Goal: Task Accomplishment & Management: Manage account settings

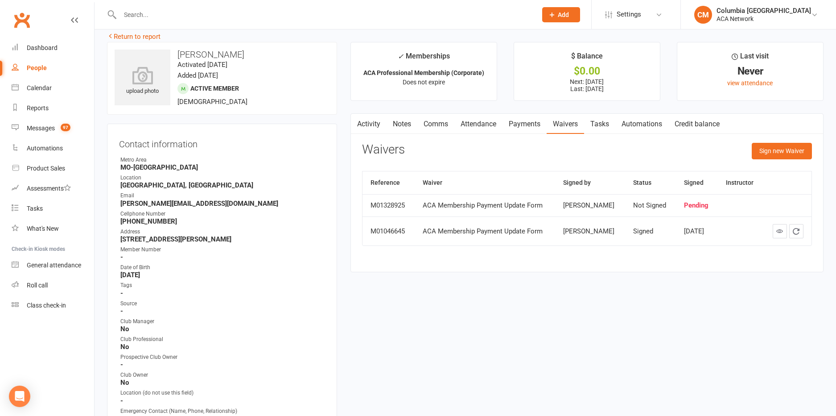
click at [267, 12] on input "text" at bounding box center [323, 14] width 413 height 12
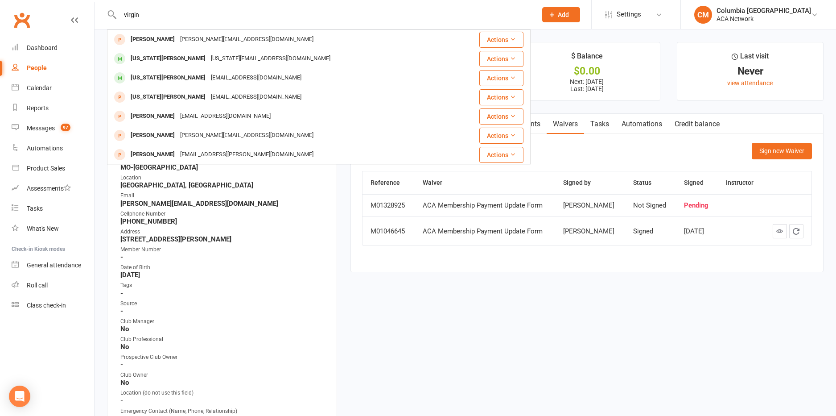
type input "virgin"
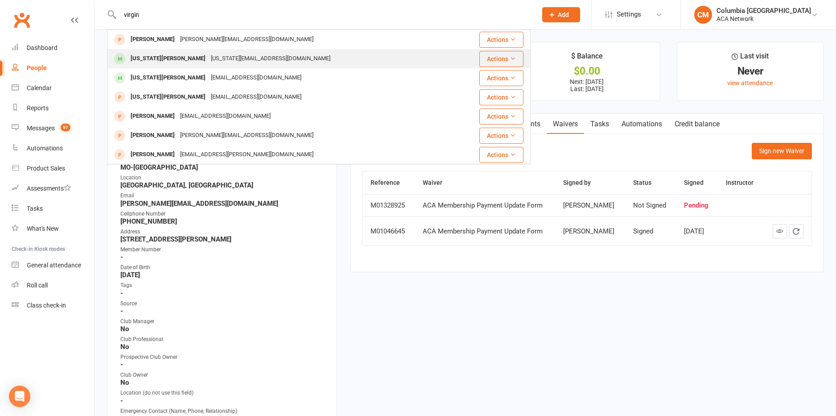
click at [249, 61] on div "[US_STATE][EMAIL_ADDRESS][DOMAIN_NAME]" at bounding box center [270, 58] width 125 height 13
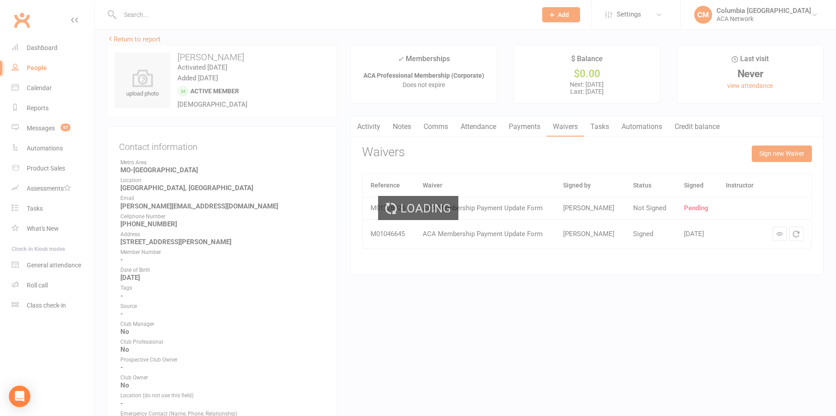
scroll to position [7, 0]
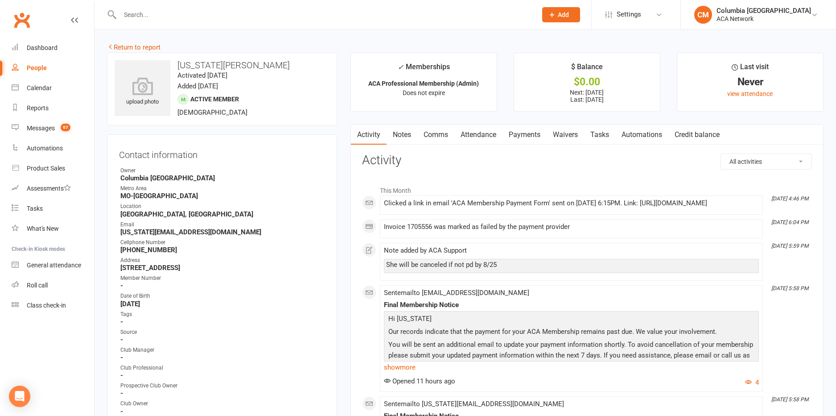
click at [562, 132] on link "Waivers" at bounding box center [565, 134] width 37 height 21
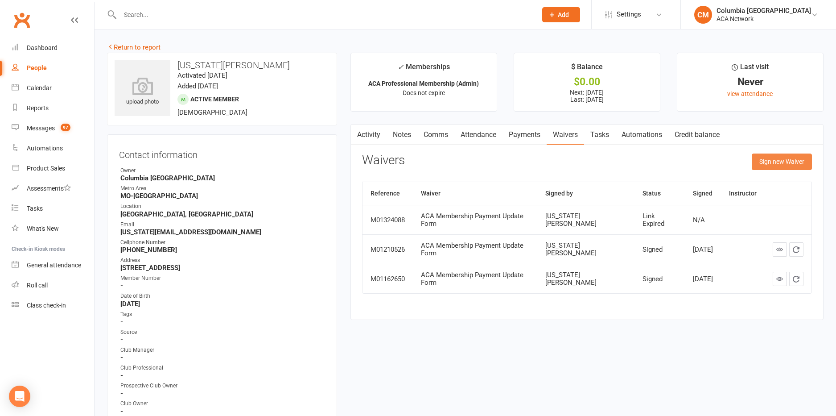
click at [773, 160] on button "Sign new Waiver" at bounding box center [782, 161] width 60 height 16
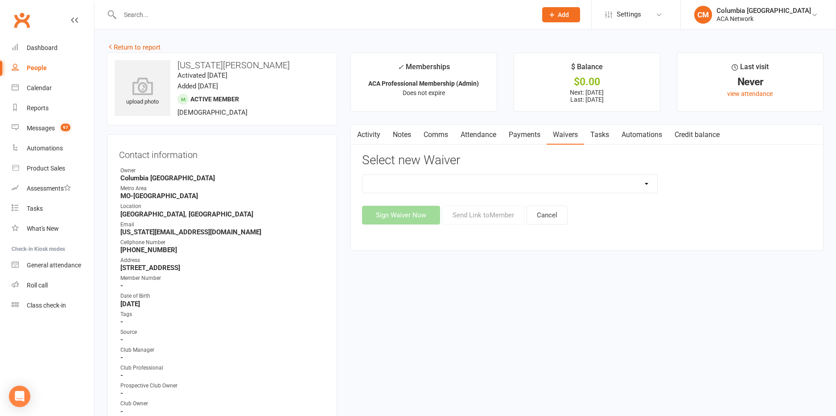
click at [644, 181] on select "ACA Business Club Membership Application ACA Membership Payment Update Form" at bounding box center [510, 184] width 295 height 18
select select "10856"
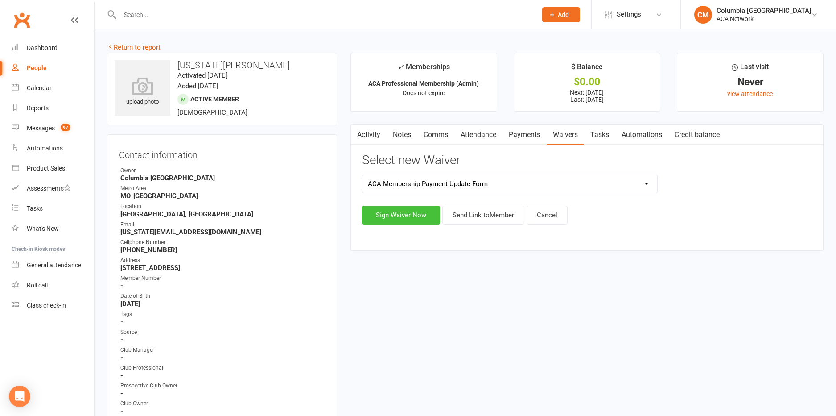
click at [409, 215] on button "Sign Waiver Now" at bounding box center [401, 215] width 78 height 19
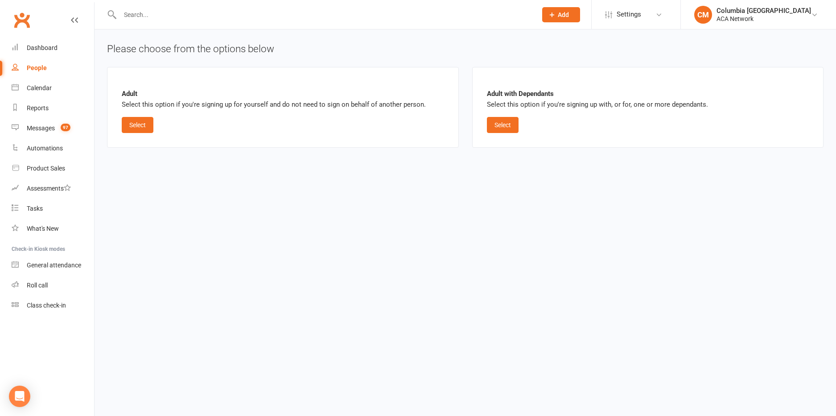
click at [177, 16] on input "text" at bounding box center [323, 14] width 413 height 12
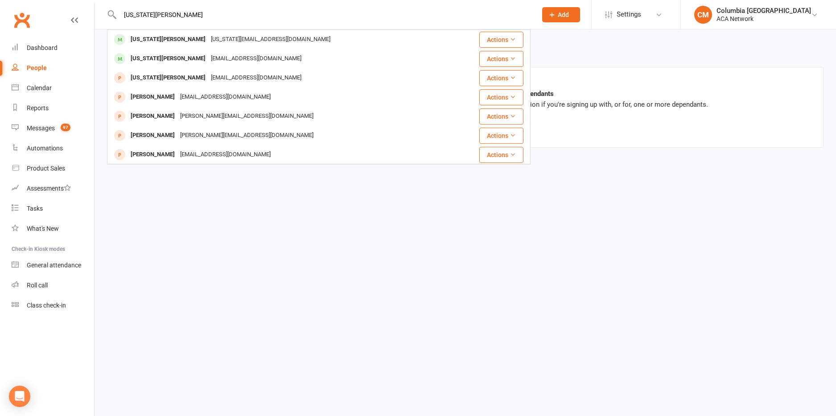
type input "[US_STATE][PERSON_NAME]"
click at [240, 38] on div "[US_STATE][EMAIL_ADDRESS][DOMAIN_NAME]" at bounding box center [270, 39] width 125 height 13
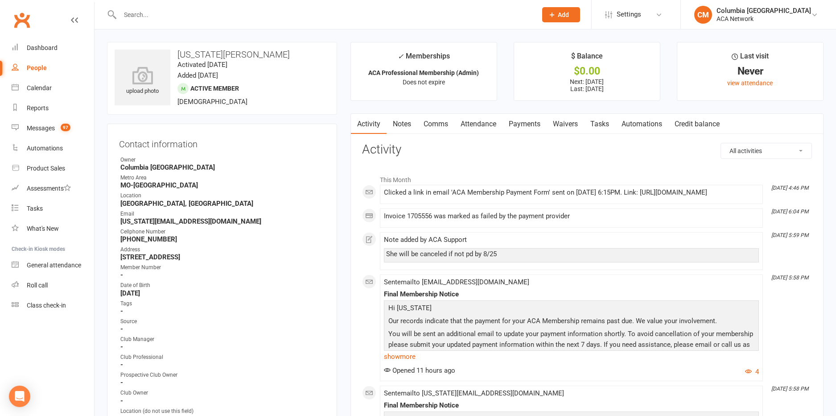
click at [570, 121] on link "Waivers" at bounding box center [565, 124] width 37 height 21
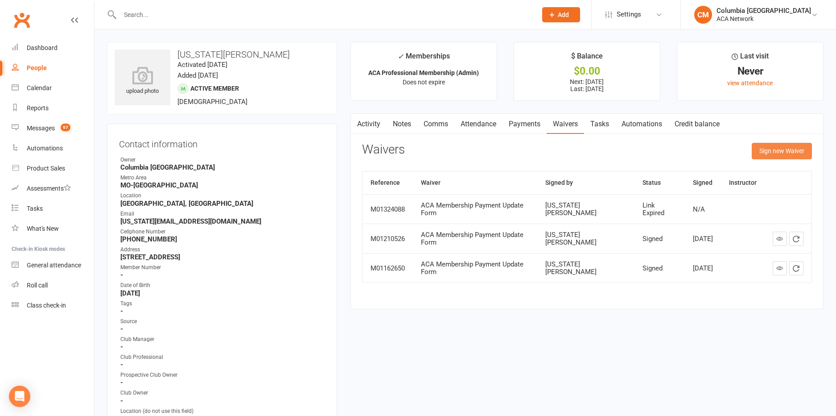
click at [774, 151] on button "Sign new Waiver" at bounding box center [782, 151] width 60 height 16
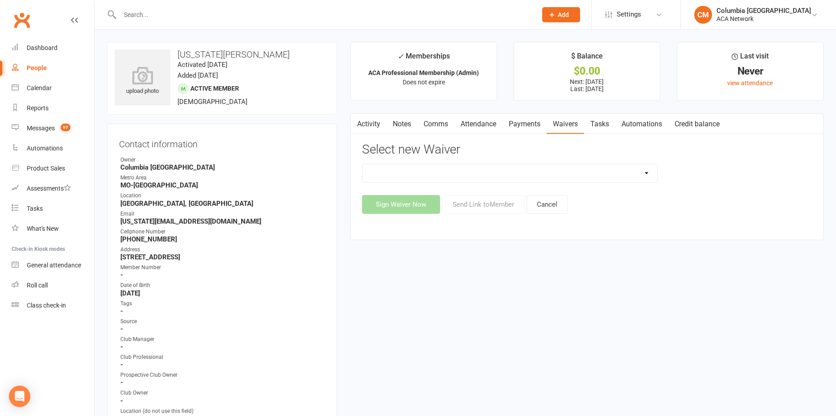
click at [649, 171] on select "ACA Business Club Membership Application ACA Membership Payment Update Form" at bounding box center [510, 173] width 295 height 18
select select "10856"
click at [489, 206] on button "Send Link to Member" at bounding box center [483, 204] width 82 height 19
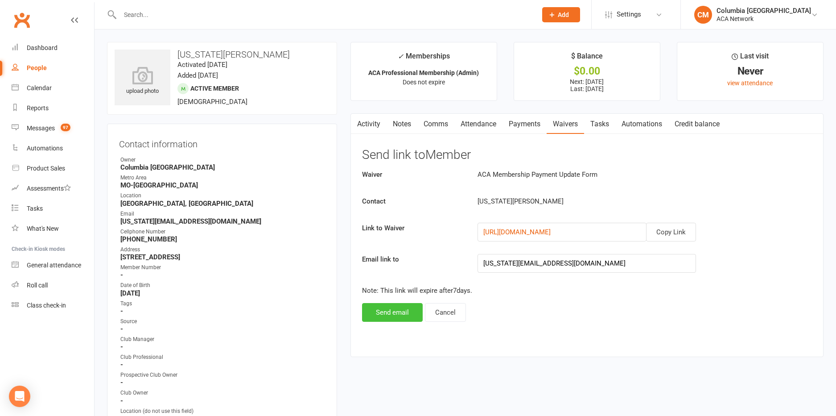
click at [389, 310] on button "Send email" at bounding box center [392, 312] width 61 height 19
